Goal: Transaction & Acquisition: Obtain resource

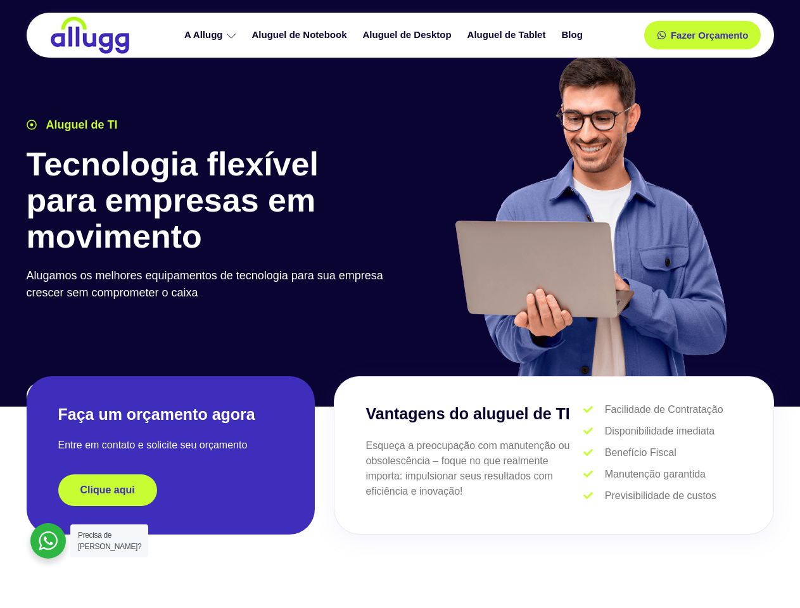
click at [400, 304] on div at bounding box center [590, 221] width 380 height 348
click at [702, 35] on span "Fazer Orçamento" at bounding box center [709, 35] width 70 height 9
click at [661, 35] on icon at bounding box center [665, 35] width 9 height 9
click at [709, 35] on span "Fazer Orçamento" at bounding box center [709, 35] width 70 height 9
click at [170, 490] on div "Clique aqui" at bounding box center [170, 490] width 225 height 32
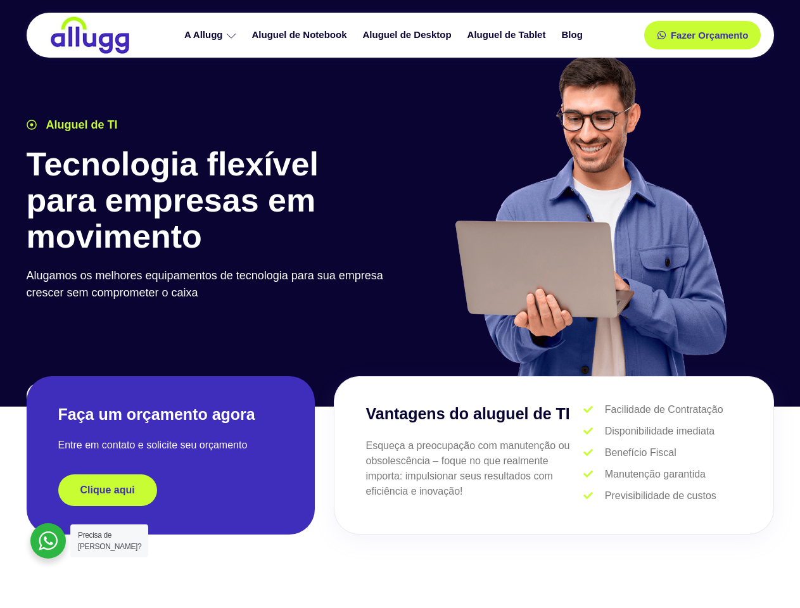
click at [170, 490] on div "Clique aqui" at bounding box center [170, 490] width 225 height 32
click at [108, 490] on span "Clique aqui" at bounding box center [107, 490] width 54 height 10
click at [48, 541] on div at bounding box center [47, 540] width 35 height 35
